Goal: Transaction & Acquisition: Register for event/course

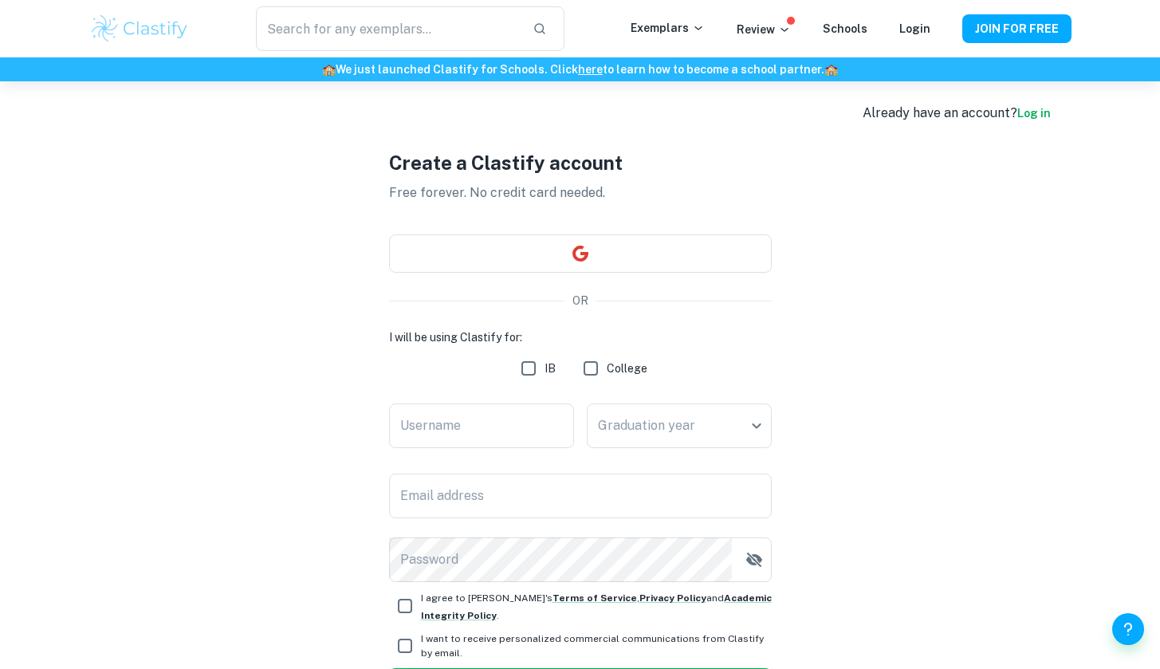
scroll to position [10, 0]
click at [532, 364] on input "IB" at bounding box center [529, 368] width 32 height 32
checkbox input "true"
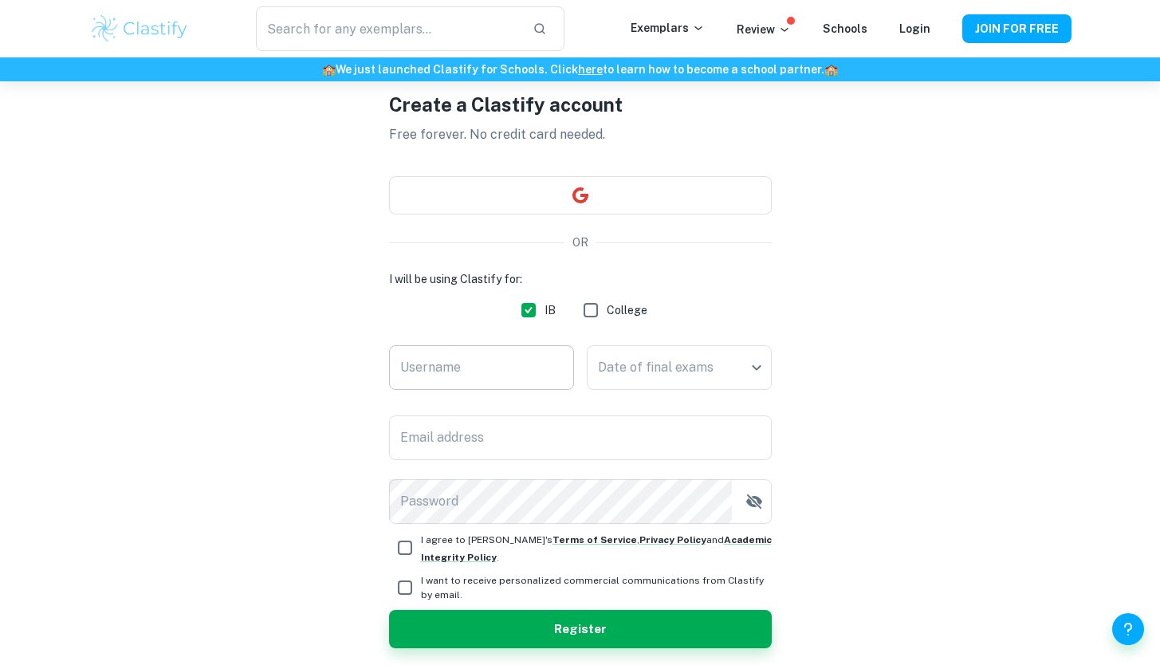
scroll to position [78, 0]
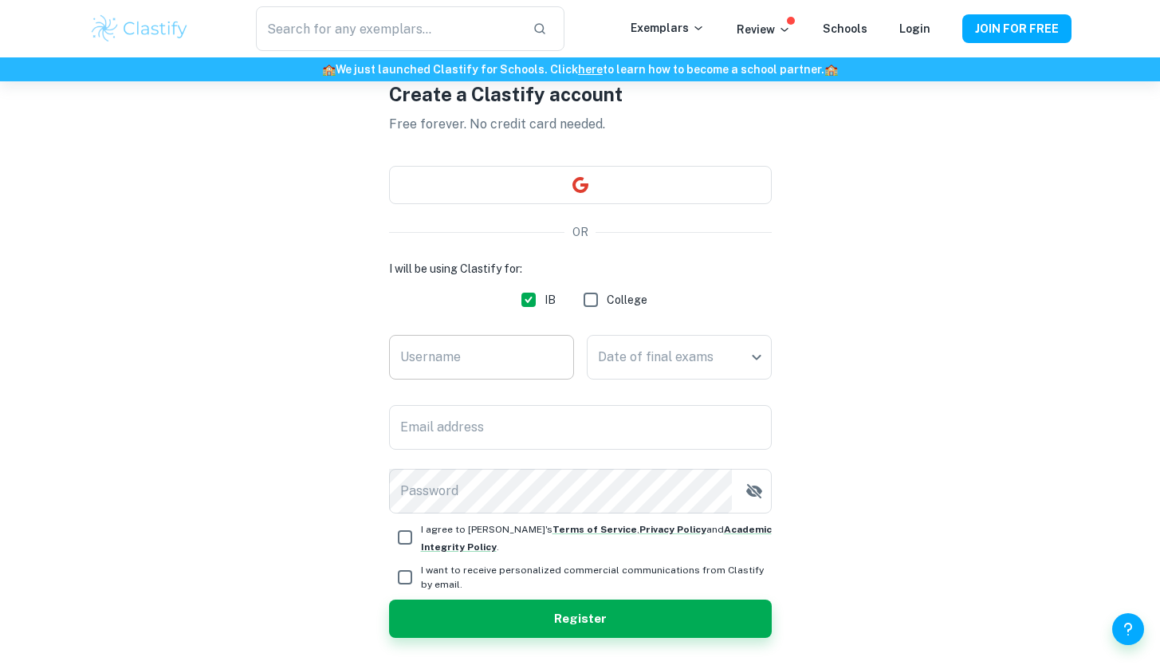
click at [490, 341] on input "Username" at bounding box center [481, 357] width 185 height 45
type input "Khavla"
click at [644, 348] on body "We value your privacy We use cookies to enhance your browsing experience, serve…" at bounding box center [580, 337] width 1160 height 669
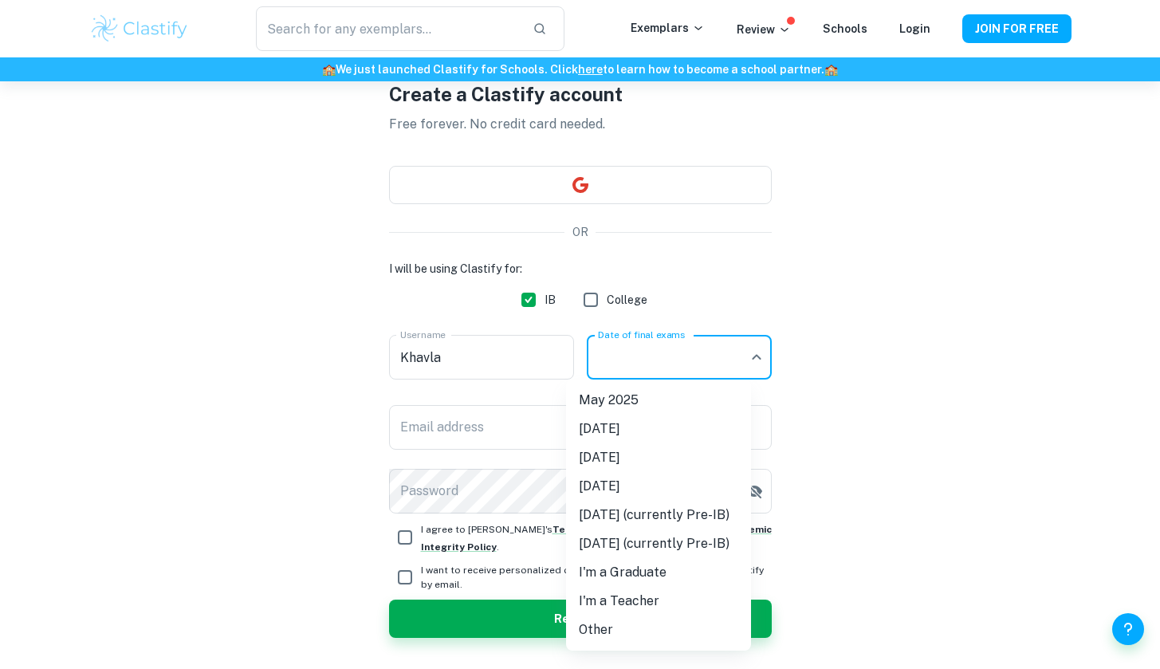
click at [594, 295] on div at bounding box center [580, 334] width 1160 height 669
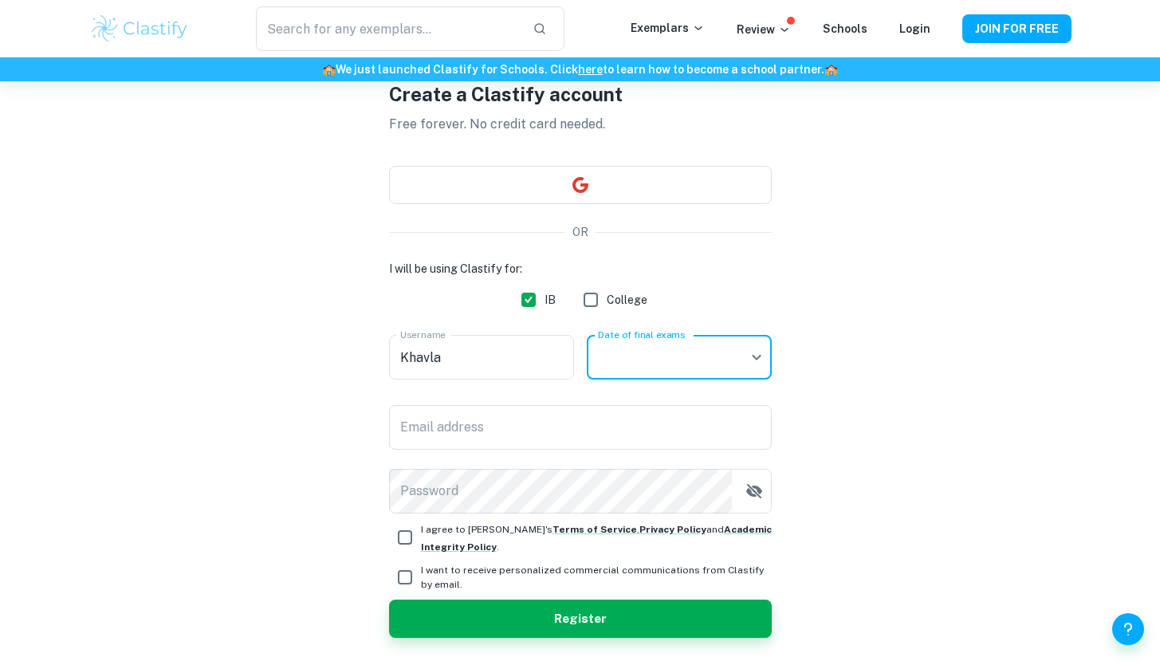
click at [594, 295] on input "College" at bounding box center [591, 300] width 32 height 32
checkbox input "true"
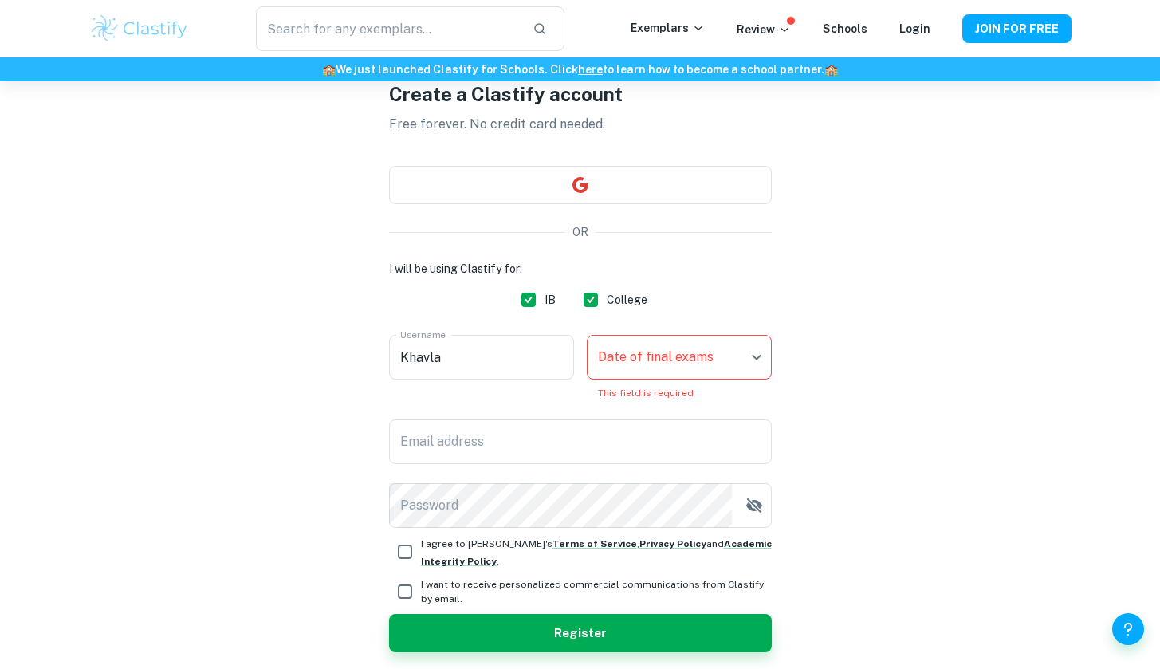
click at [624, 358] on body "We value your privacy We use cookies to enhance your browsing experience, serve…" at bounding box center [580, 337] width 1160 height 669
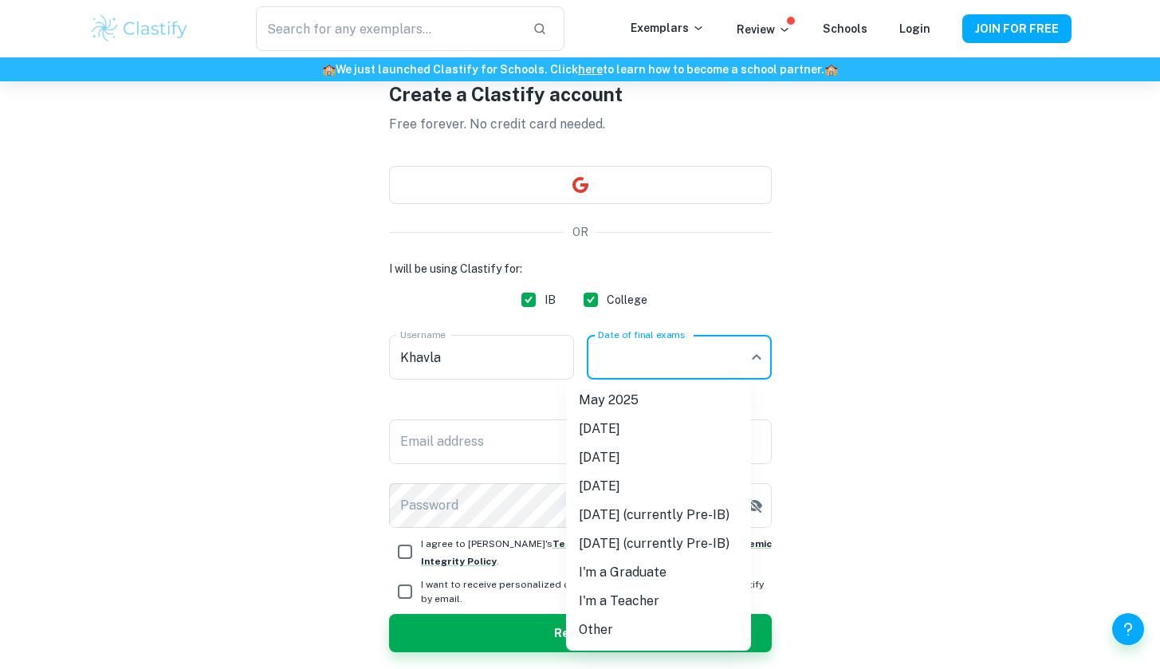
click at [624, 358] on div at bounding box center [580, 334] width 1160 height 669
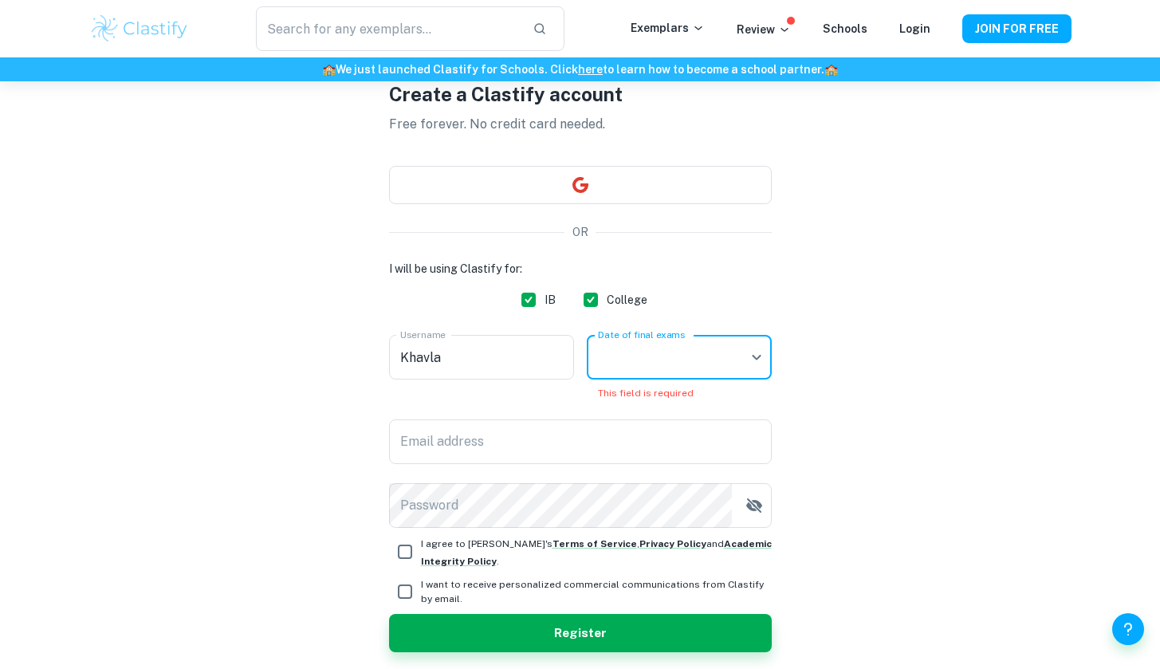
click at [652, 348] on body "We value your privacy We use cookies to enhance your browsing experience, serve…" at bounding box center [580, 337] width 1160 height 669
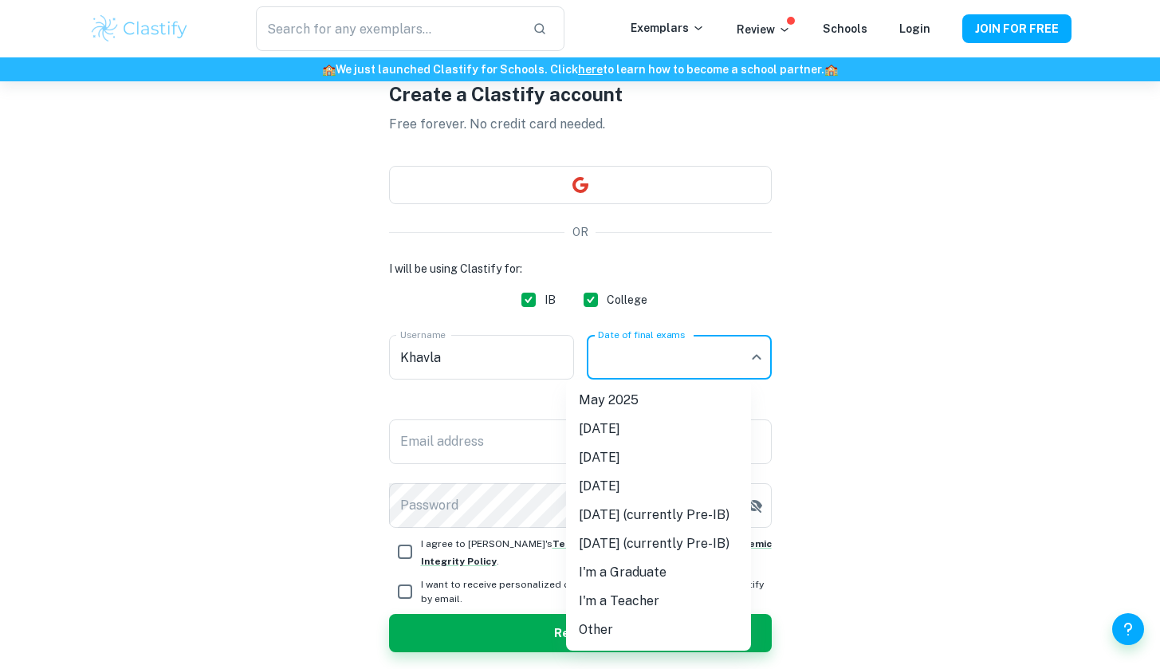
click at [660, 578] on li "I'm a Graduate" at bounding box center [658, 572] width 185 height 29
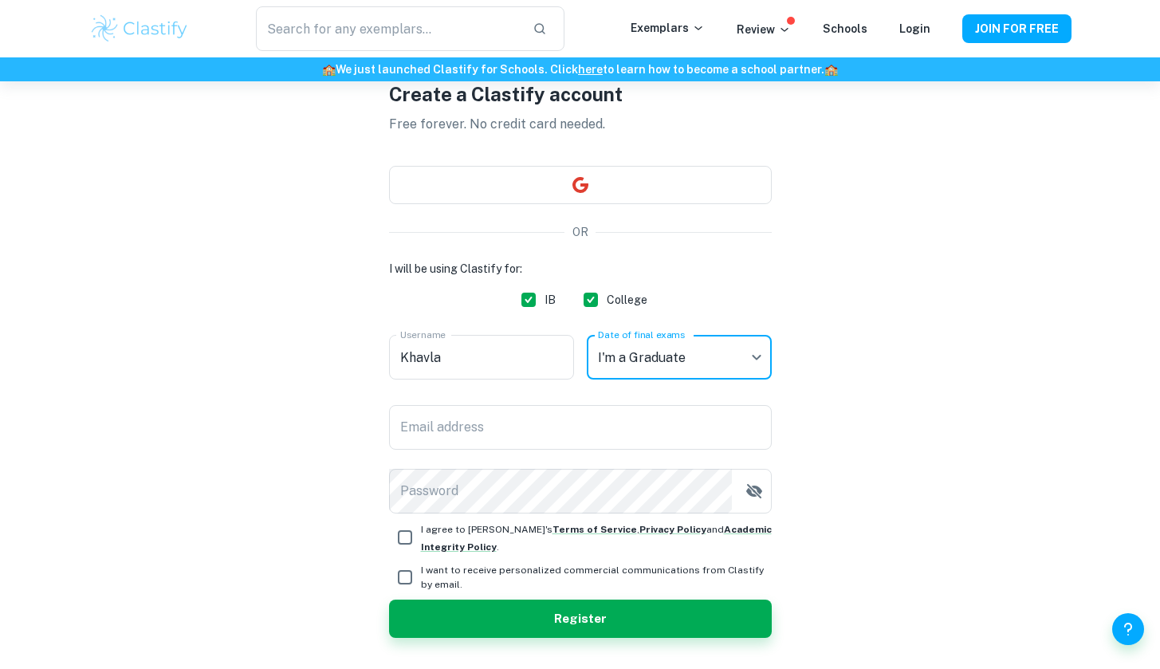
type input "Graduate"
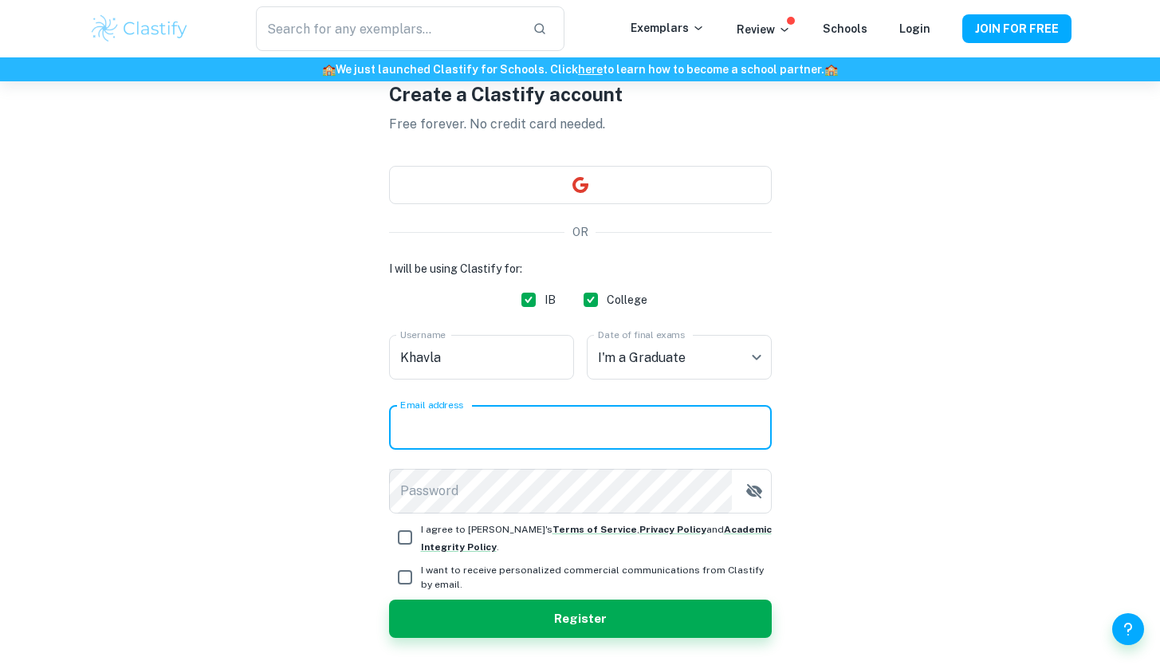
type input "havlennazi@gmail.com"
click at [643, 364] on body "We value your privacy We use cookies to enhance your browsing experience, serve…" at bounding box center [580, 337] width 1160 height 669
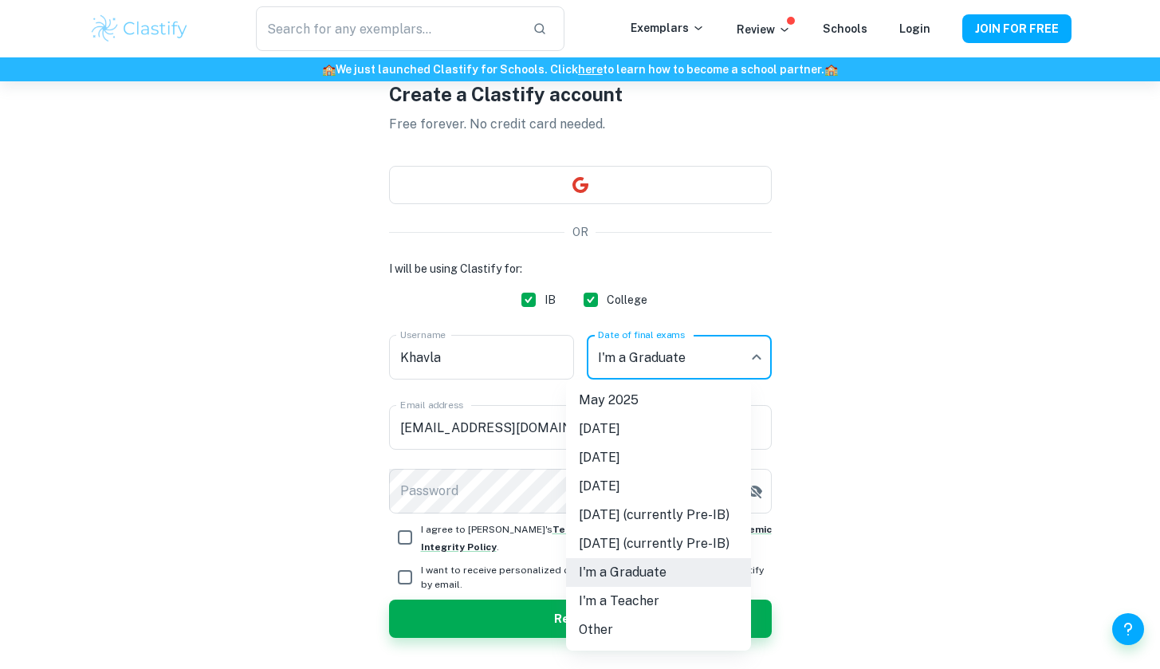
click at [658, 625] on li "Other" at bounding box center [658, 630] width 185 height 29
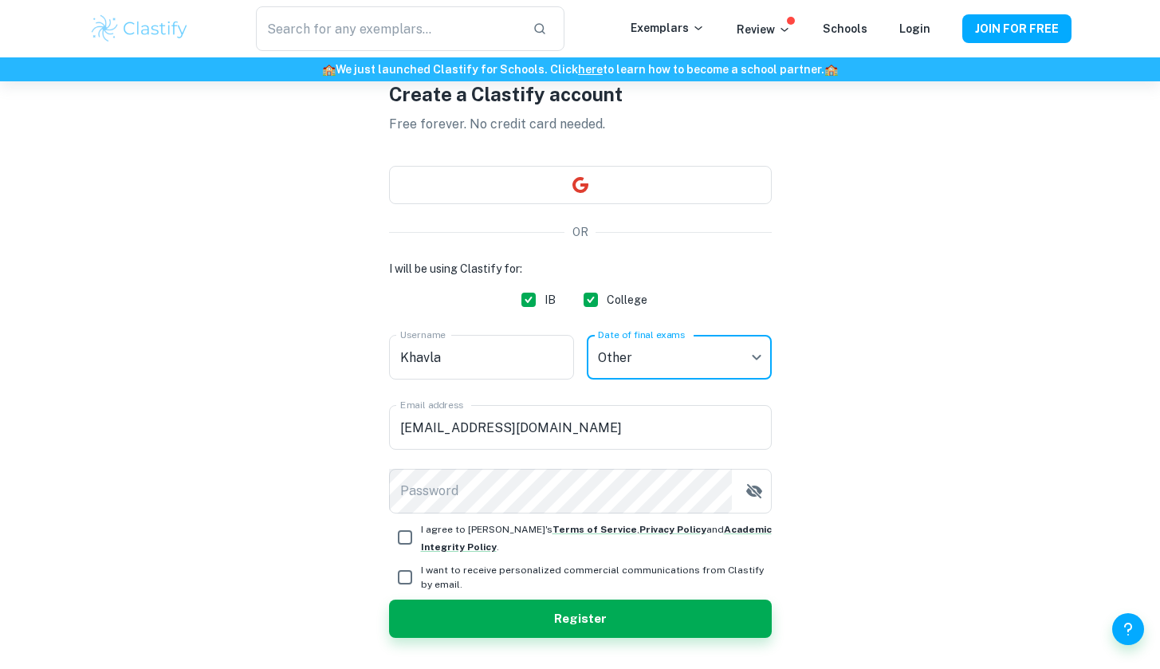
type input "Other"
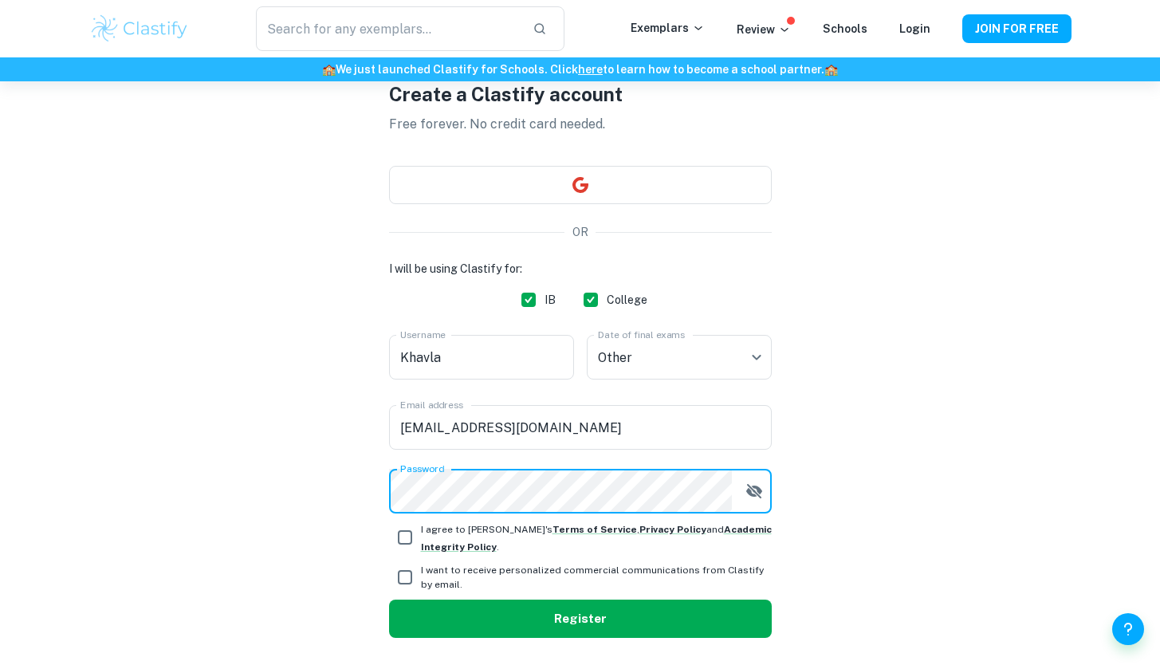
click at [459, 619] on button "Register" at bounding box center [580, 619] width 383 height 38
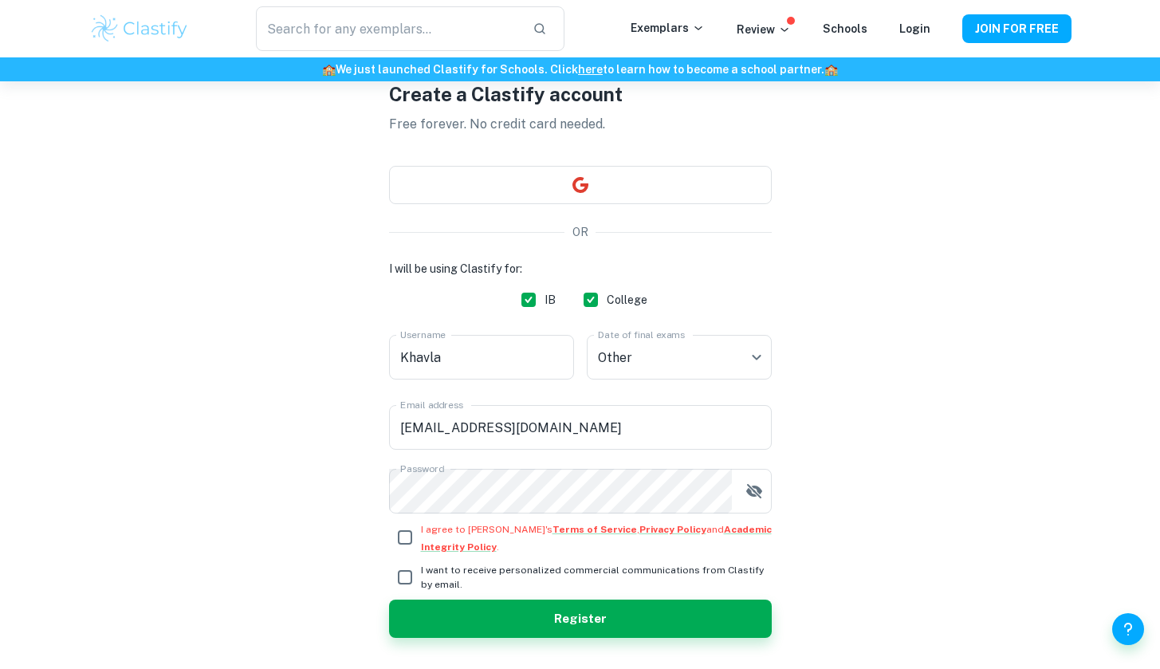
click at [408, 536] on input "I agree to Clastify's Terms of Service , Privacy Policy and Academic Integrity …" at bounding box center [405, 538] width 32 height 32
checkbox input "true"
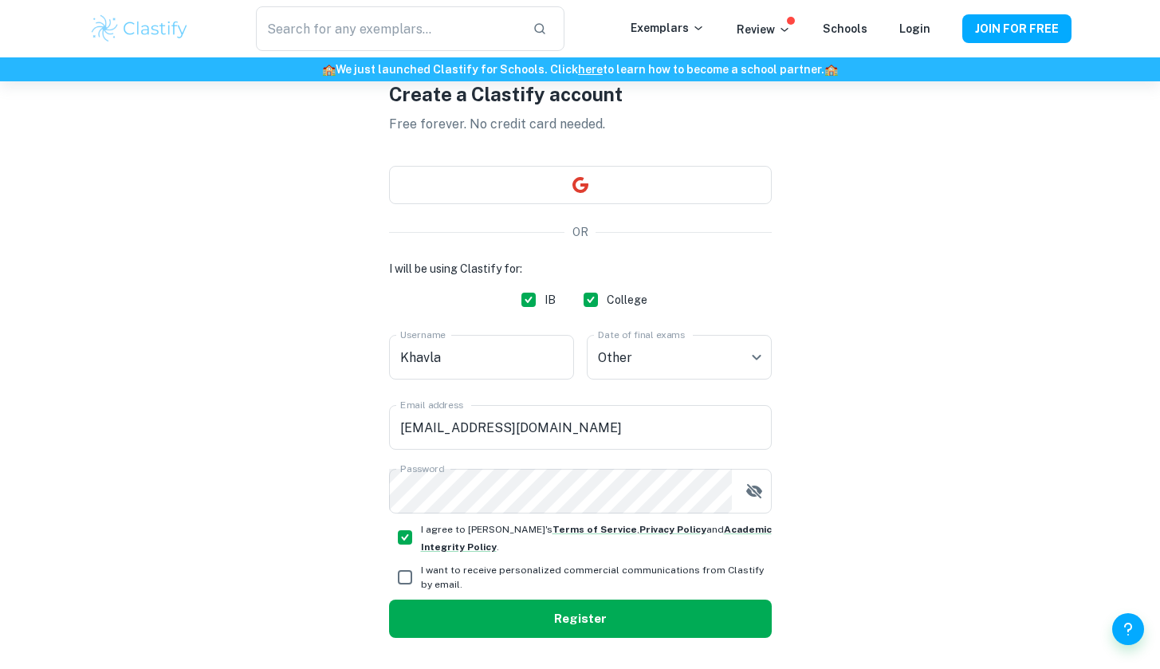
click at [453, 630] on button "Register" at bounding box center [580, 619] width 383 height 38
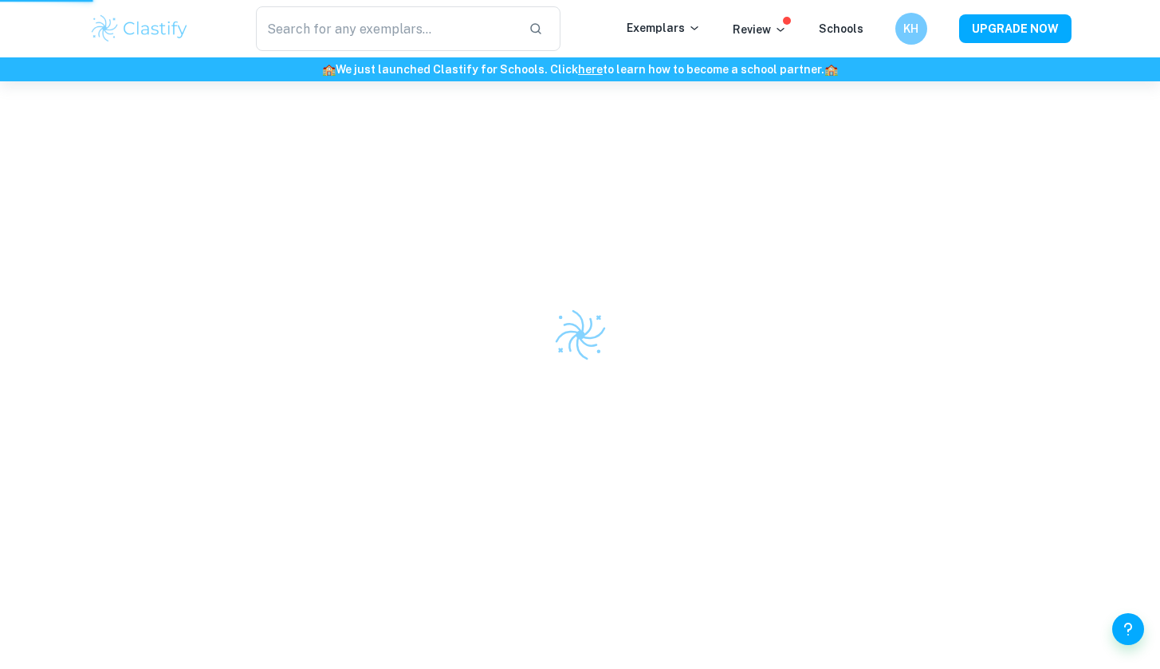
scroll to position [81, 0]
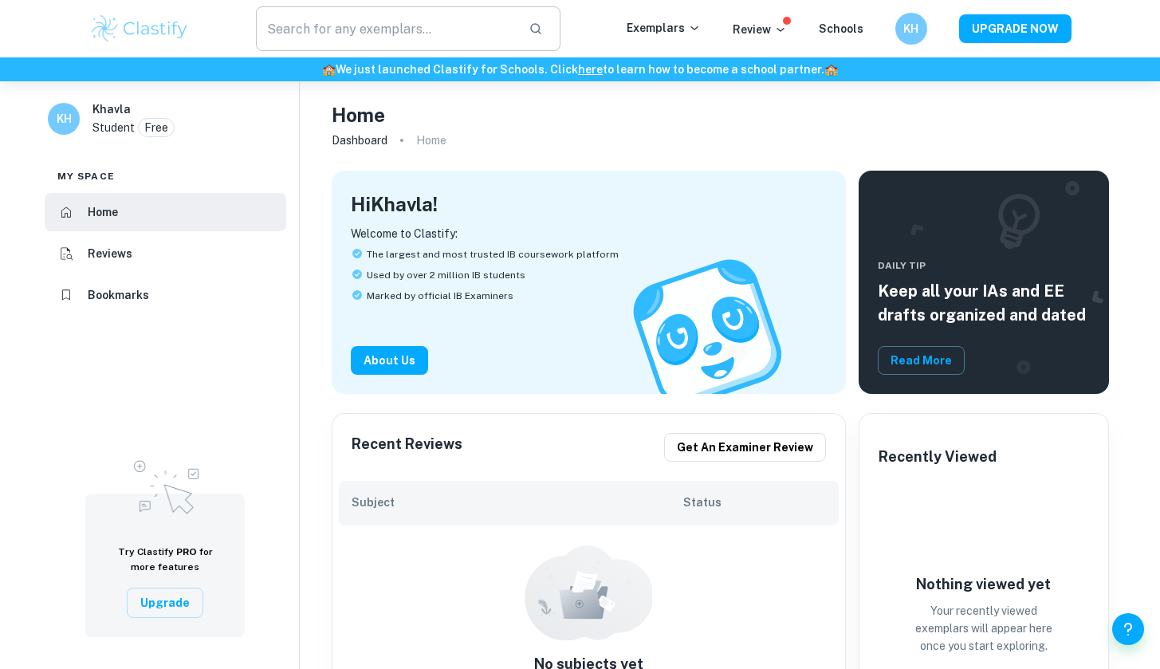
click at [407, 23] on input "text" at bounding box center [386, 28] width 261 height 45
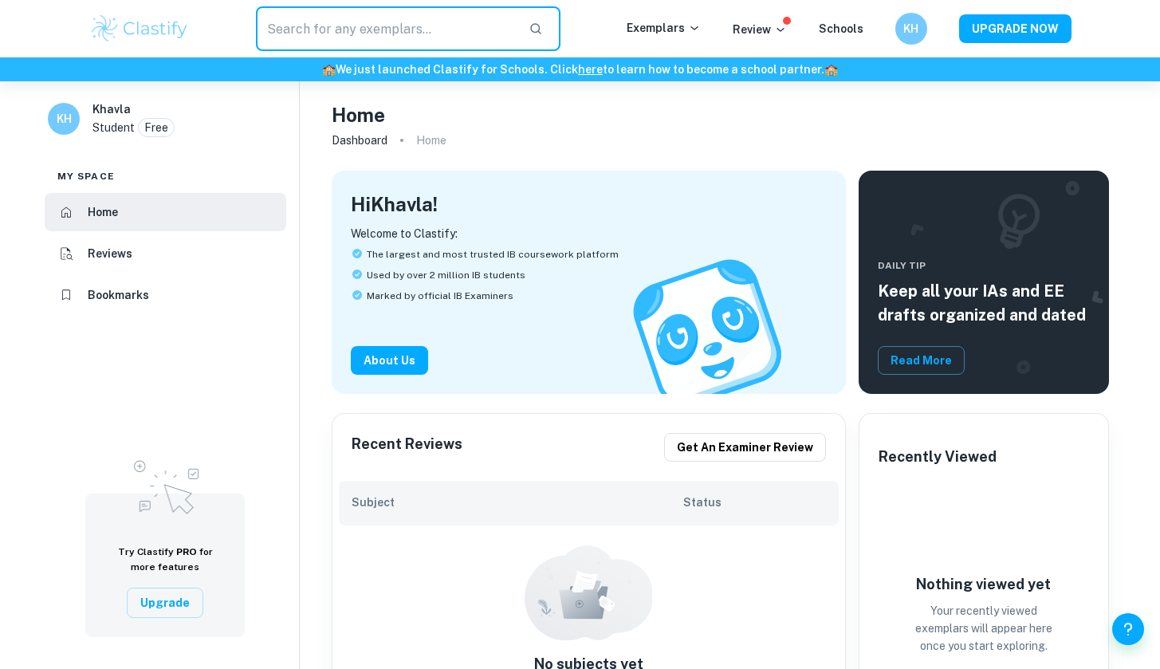
click at [406, 23] on input "text" at bounding box center [386, 28] width 261 height 45
type input "extended essay"
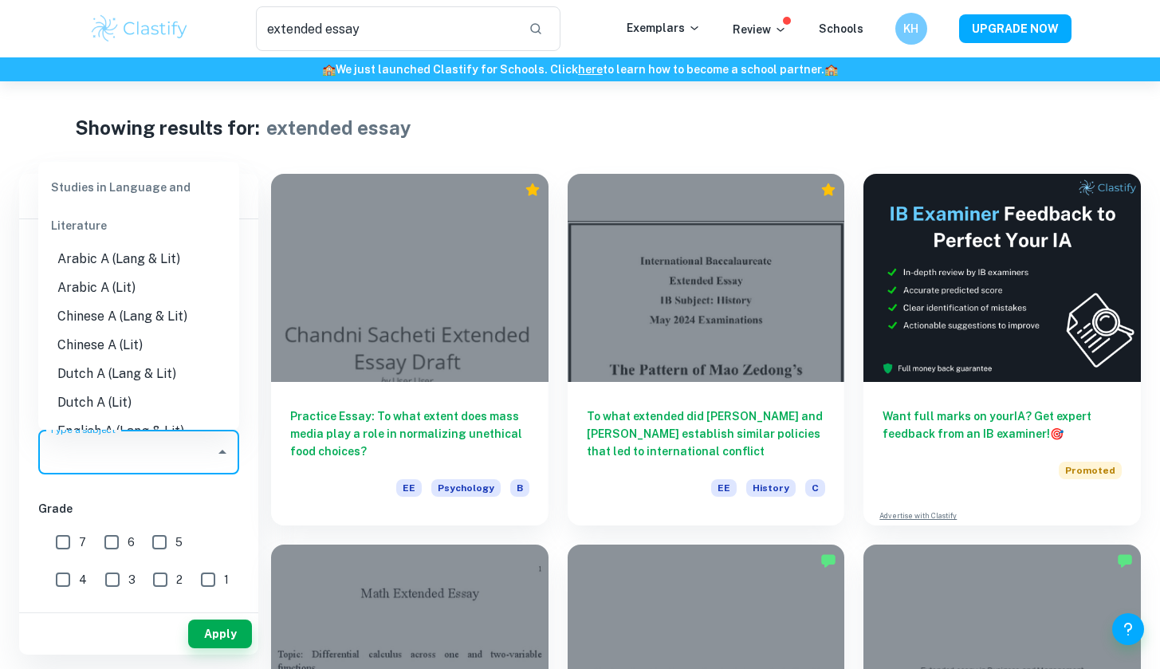
click at [187, 451] on input "Type a subject" at bounding box center [126, 452] width 163 height 30
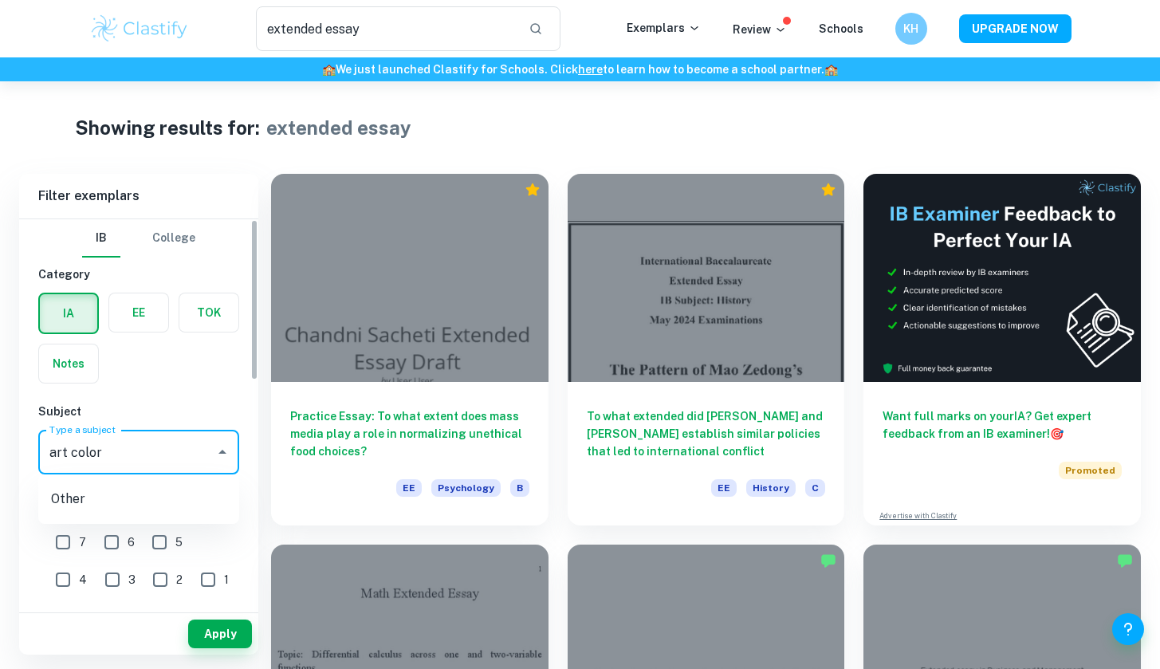
click at [117, 447] on input "art color" at bounding box center [126, 452] width 163 height 30
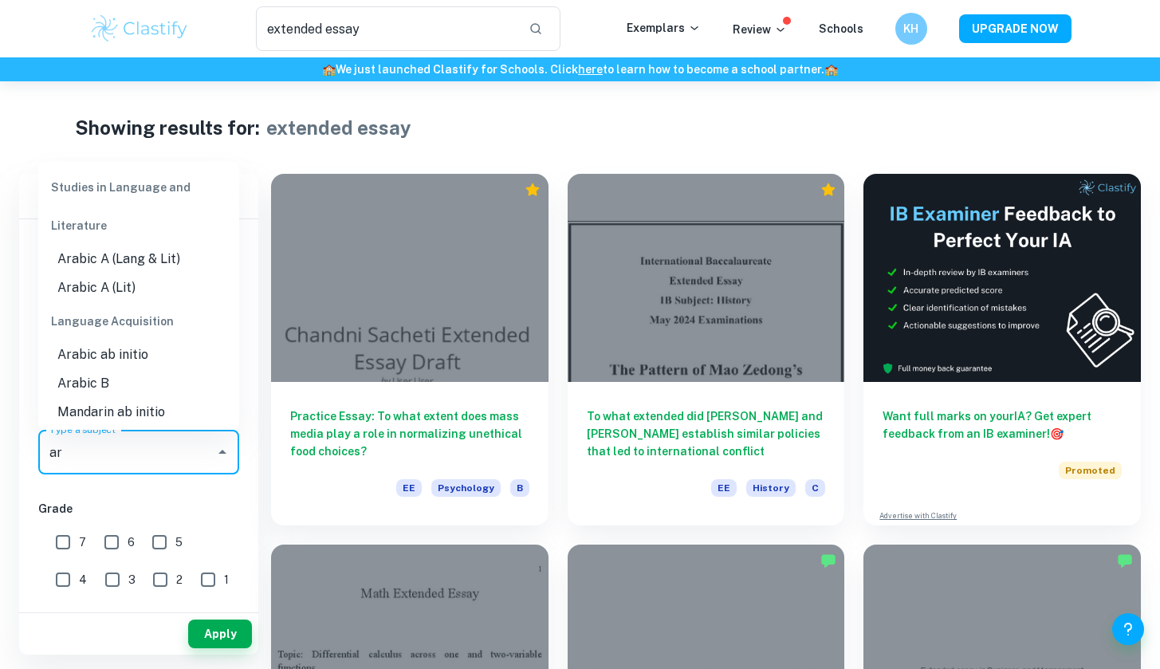
type input "a"
click at [374, 27] on input "extended essay" at bounding box center [386, 28] width 261 height 45
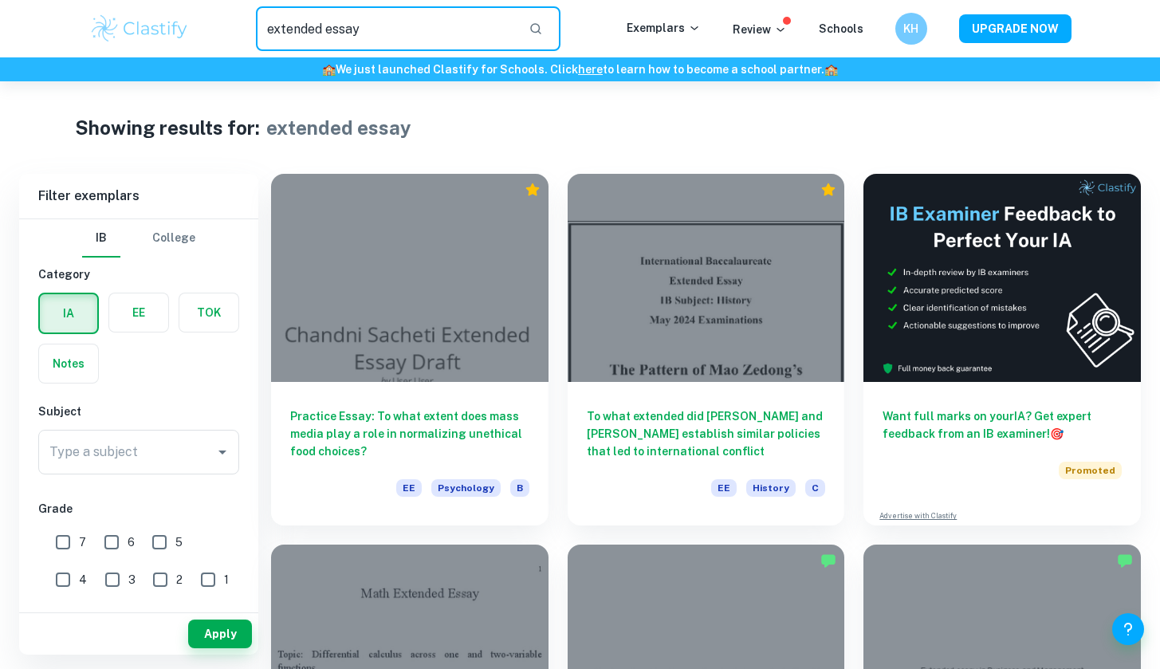
click at [374, 27] on input "extended essay" at bounding box center [386, 28] width 261 height 45
type input "art color"
